Goal: Navigation & Orientation: Find specific page/section

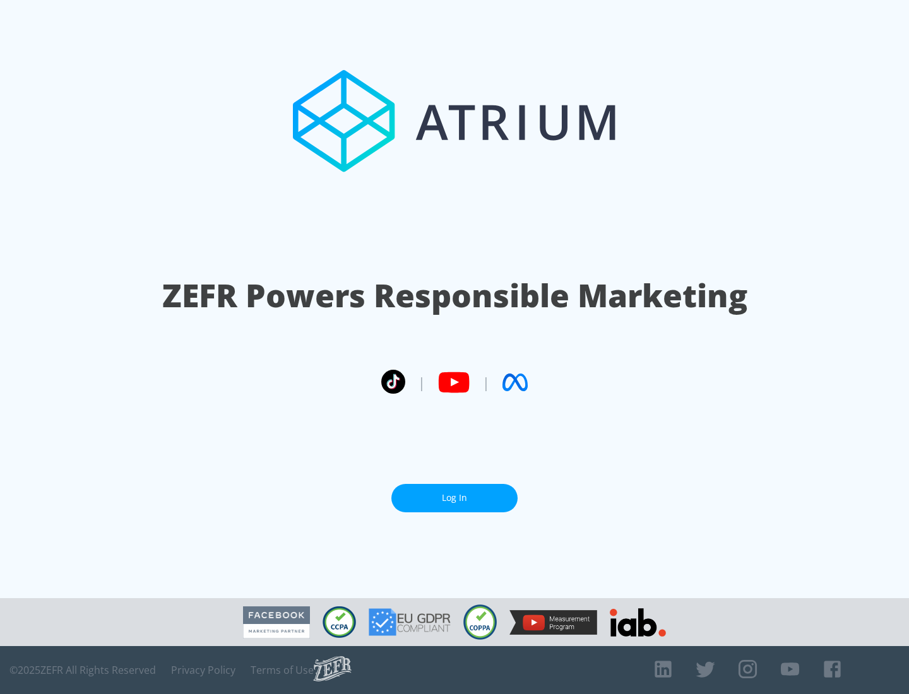
click at [455, 498] on link "Log In" at bounding box center [454, 498] width 126 height 28
